Goal: Task Accomplishment & Management: Complete application form

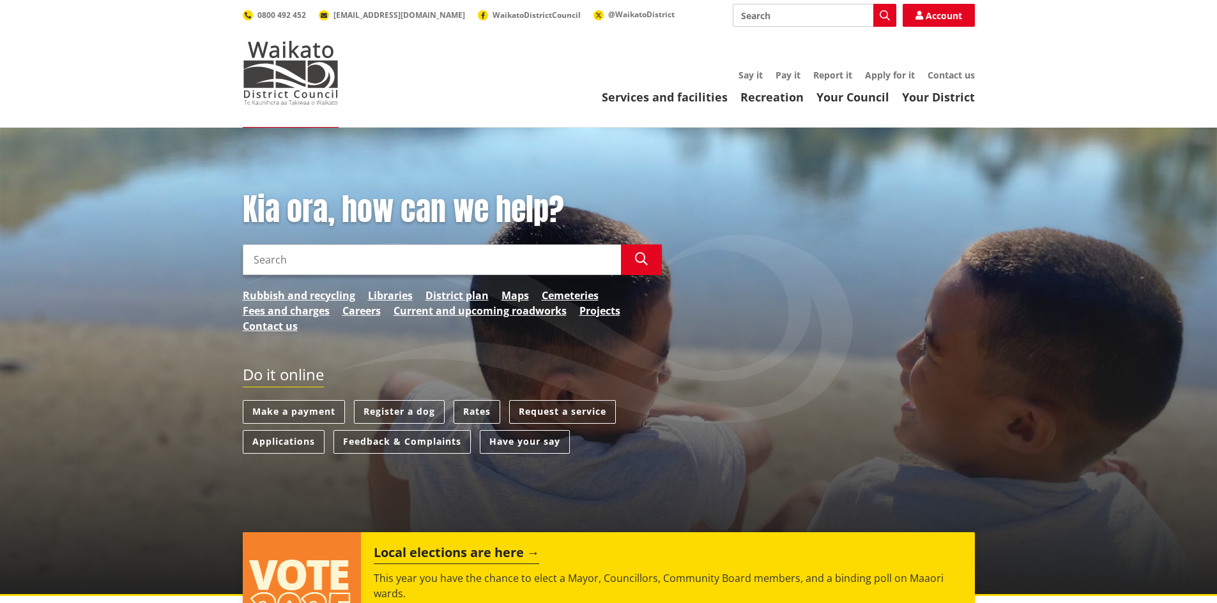
click at [474, 414] on link "Rates" at bounding box center [476, 412] width 47 height 24
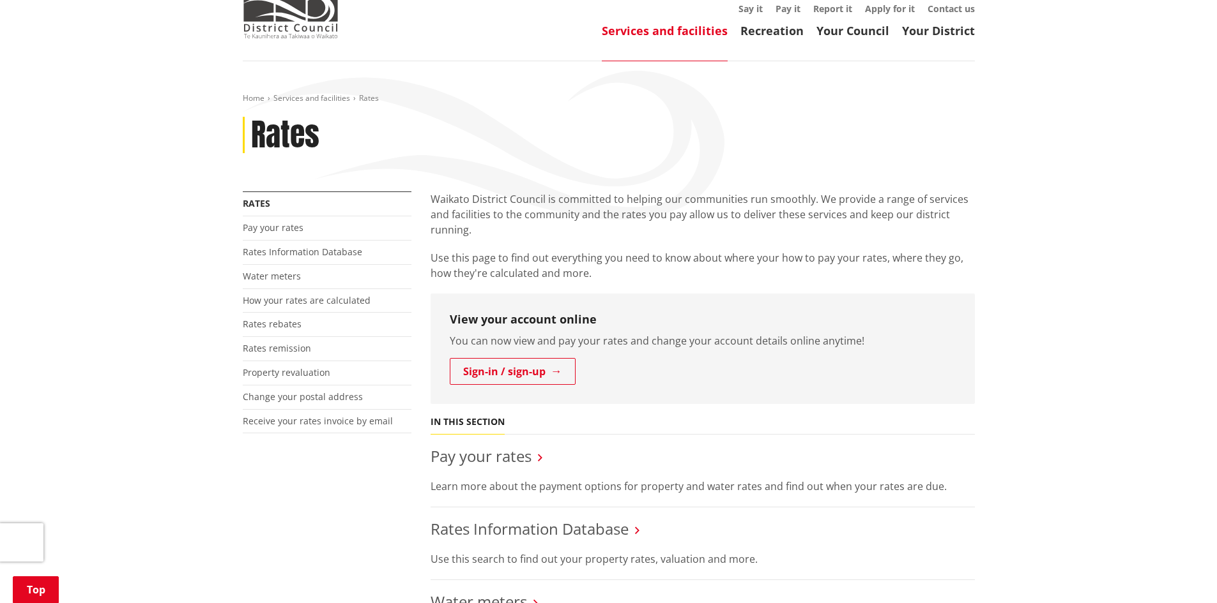
scroll to position [192, 0]
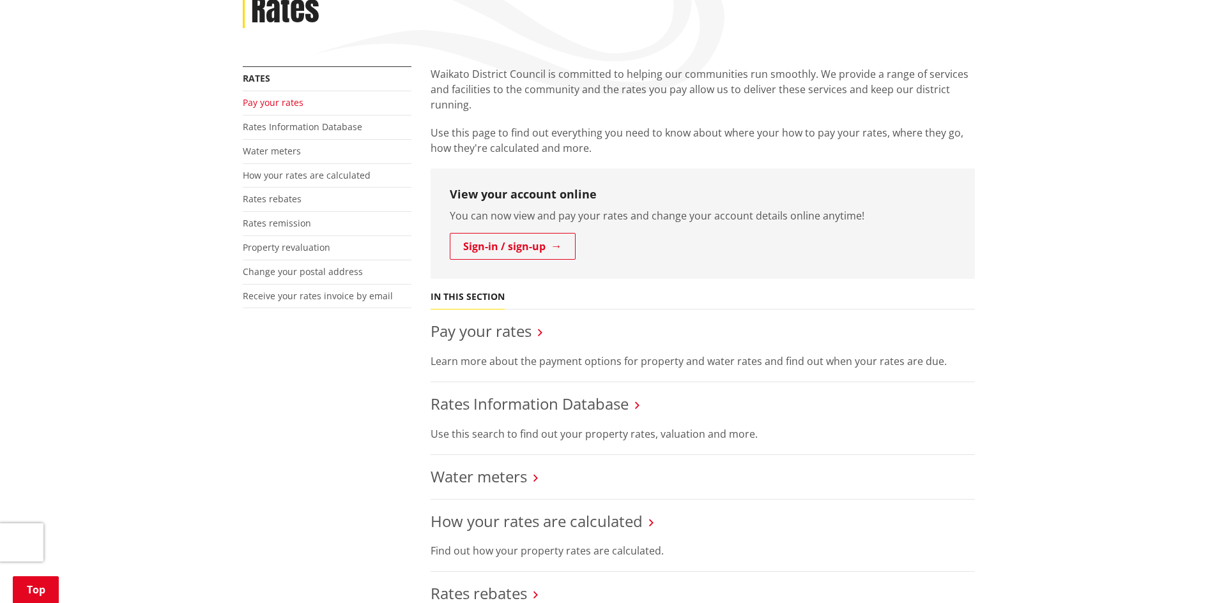
click at [264, 102] on link "Pay your rates" at bounding box center [273, 102] width 61 height 12
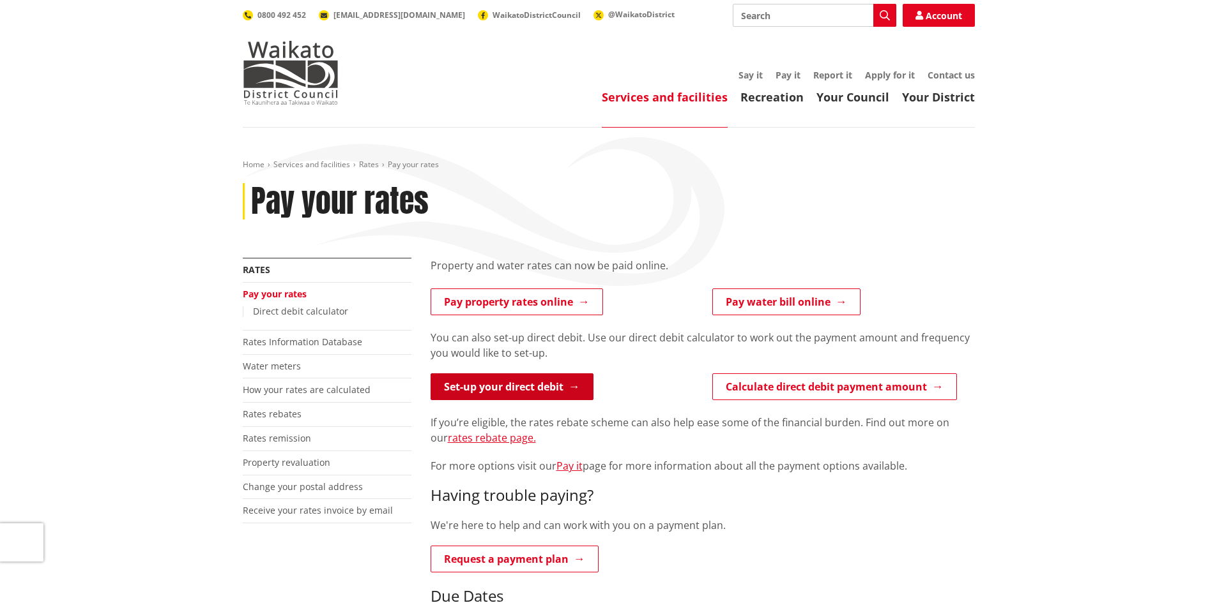
click at [522, 388] on link "Set-up your direct debit" at bounding box center [511, 387] width 163 height 27
